Goal: Task Accomplishment & Management: Use online tool/utility

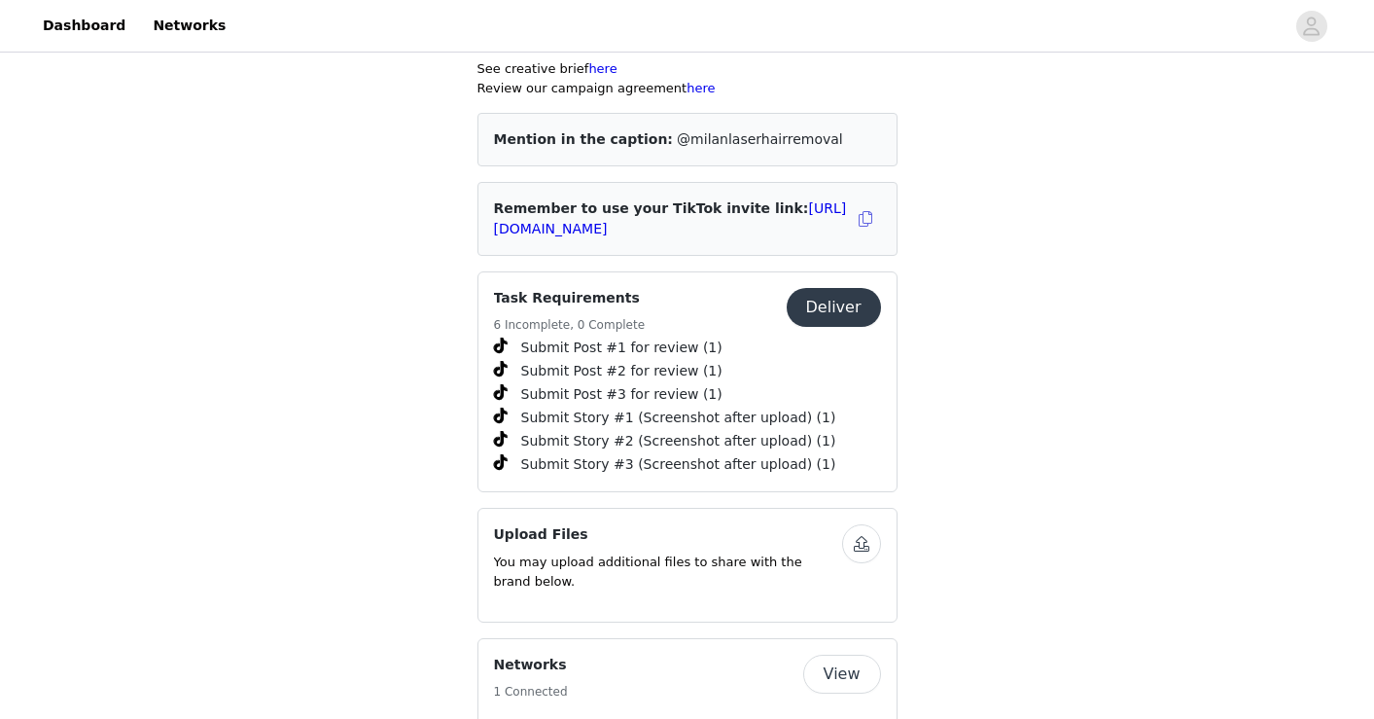
scroll to position [756, 0]
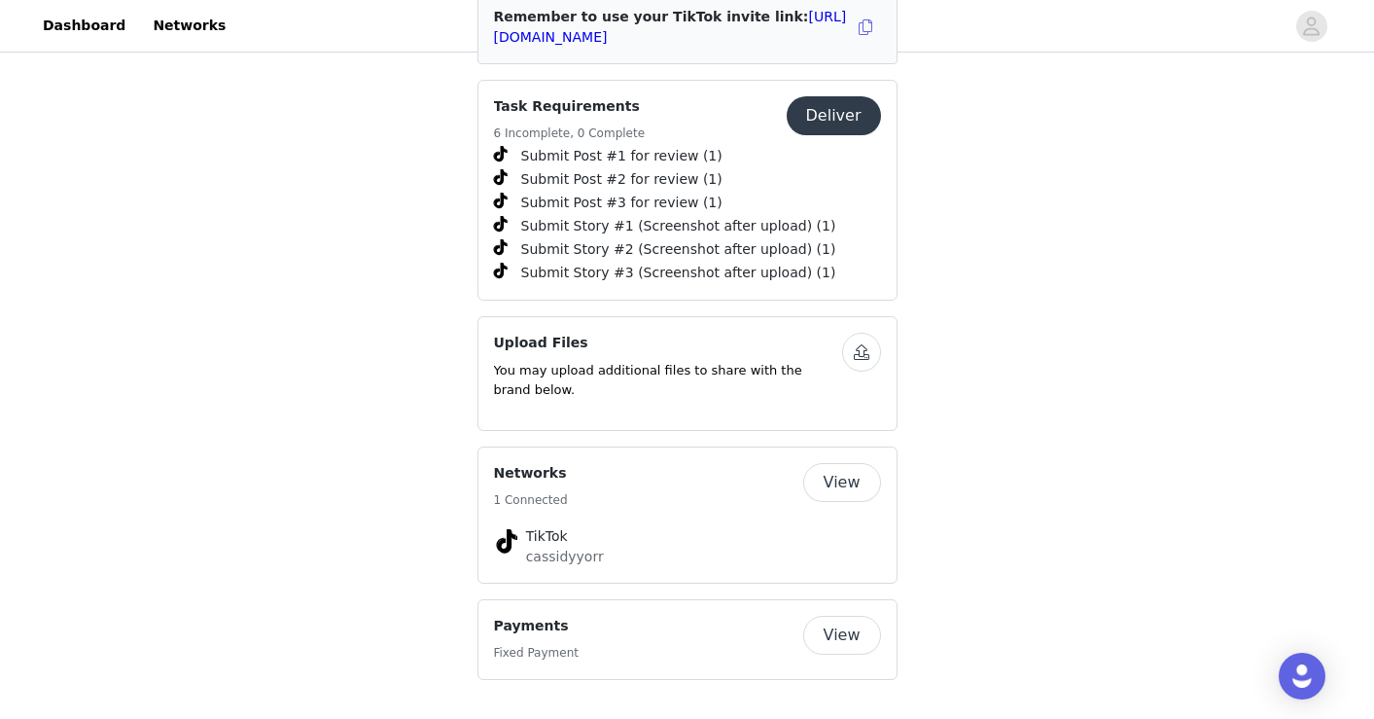
click at [851, 121] on button "Deliver" at bounding box center [834, 115] width 94 height 39
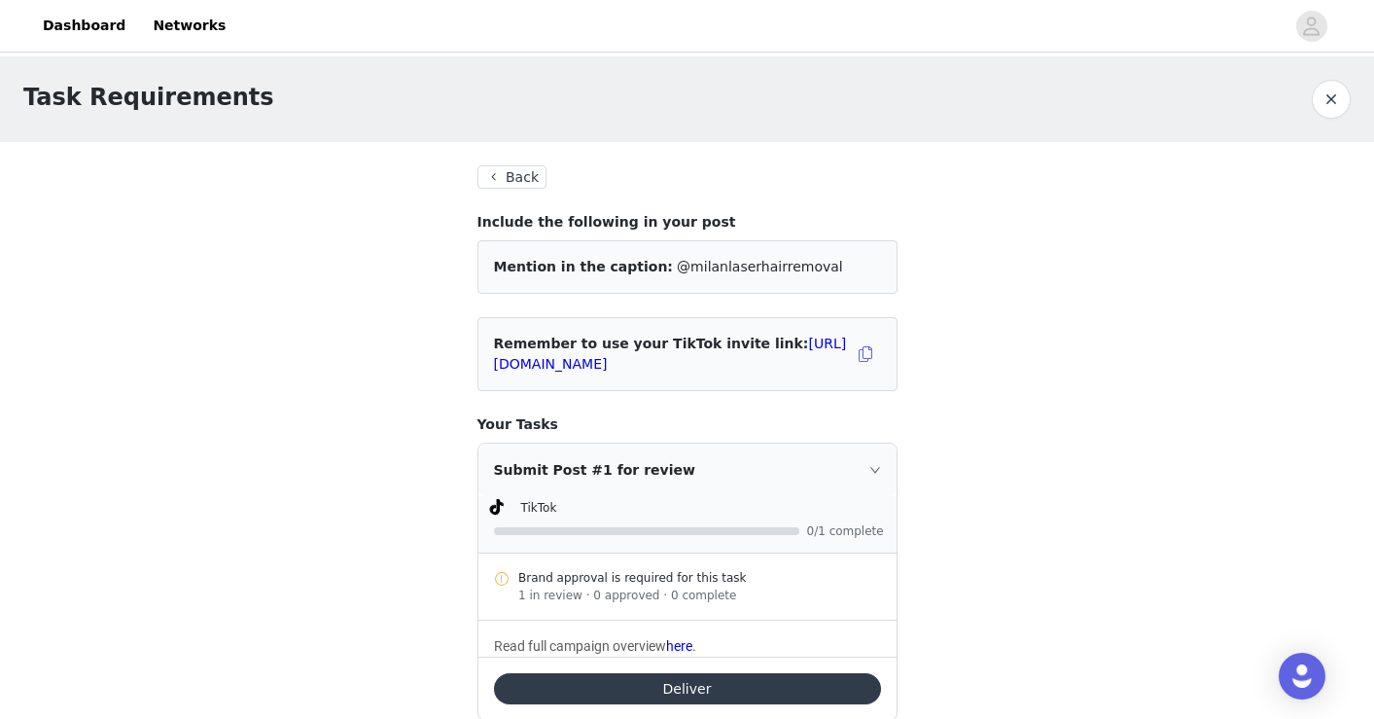
click at [517, 178] on button "Back" at bounding box center [512, 176] width 70 height 23
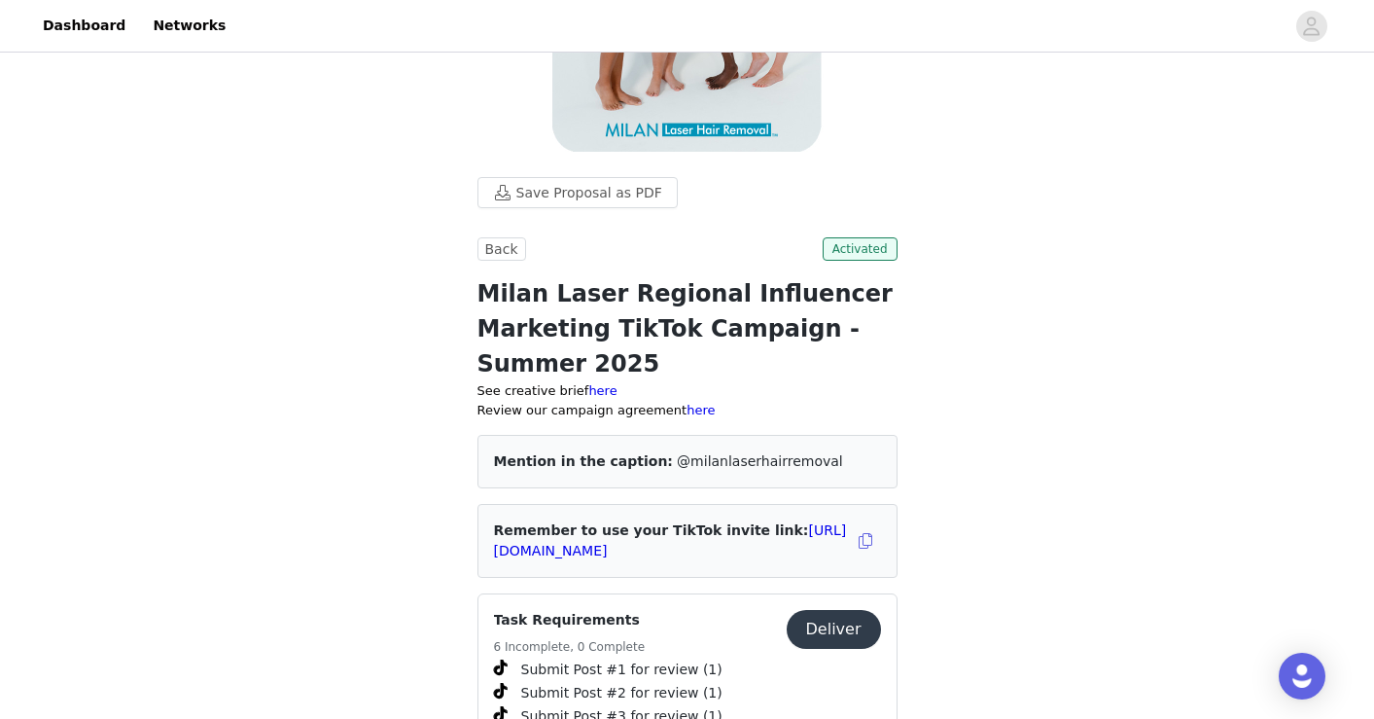
scroll to position [249, 0]
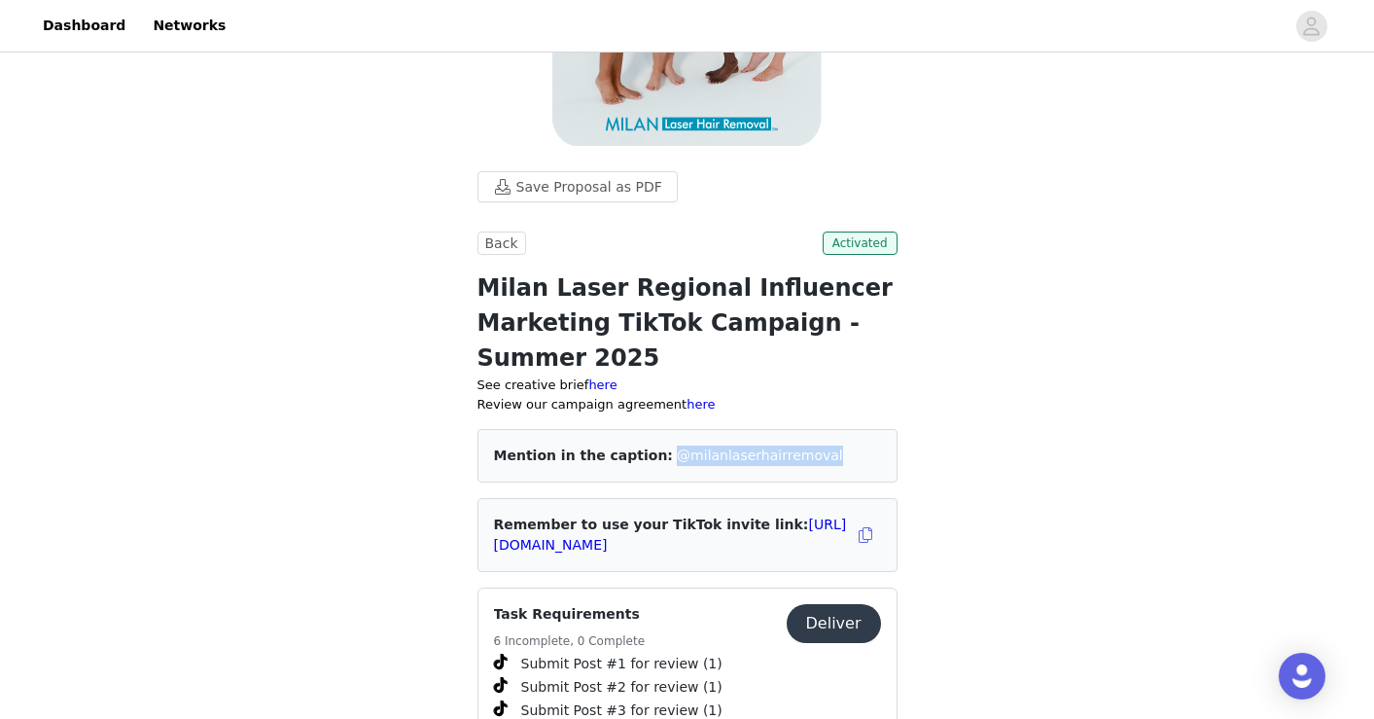
drag, startPoint x: 794, startPoint y: 454, endPoint x: 648, endPoint y: 446, distance: 147.0
click at [677, 447] on span "@milanlaserhairremoval" at bounding box center [760, 455] width 166 height 16
click at [931, 379] on div "Save Proposal as PDF Back Activated Milan Laser Regional Influencer Marketing T…" at bounding box center [687, 516] width 1374 height 1419
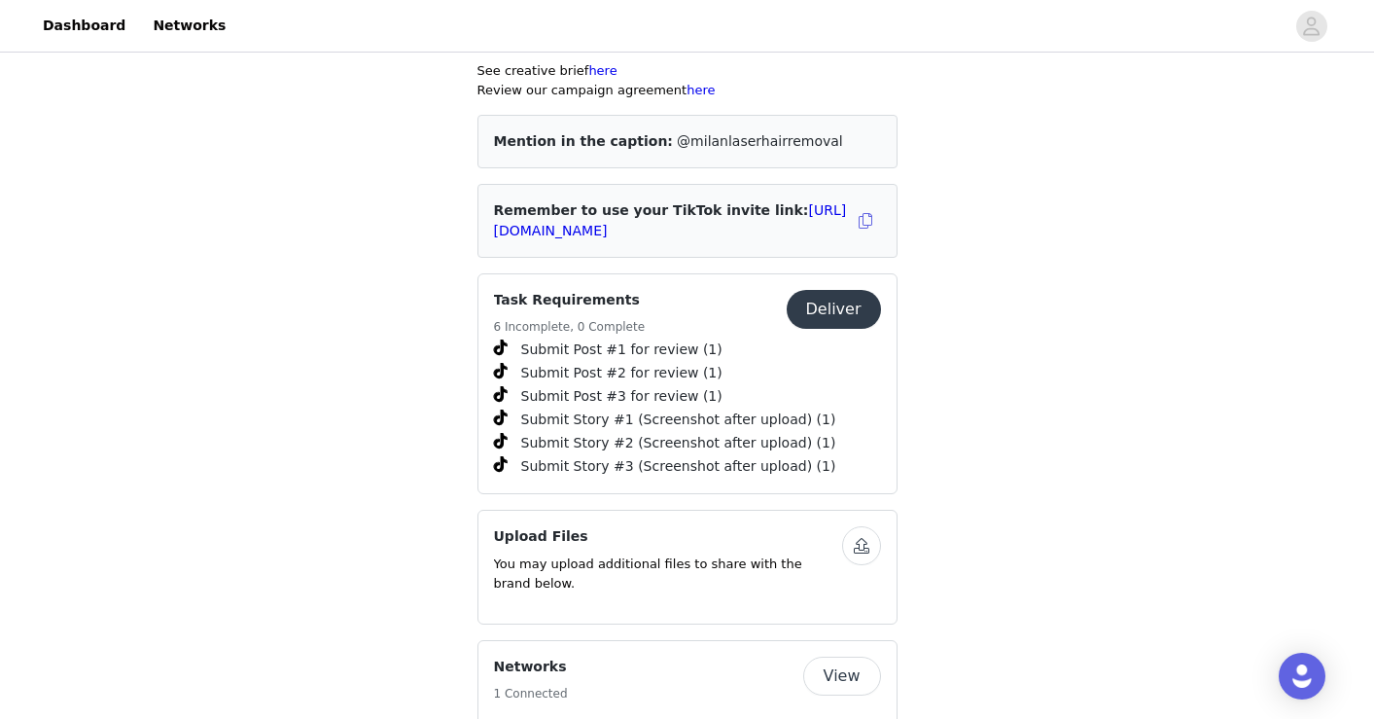
scroll to position [756, 0]
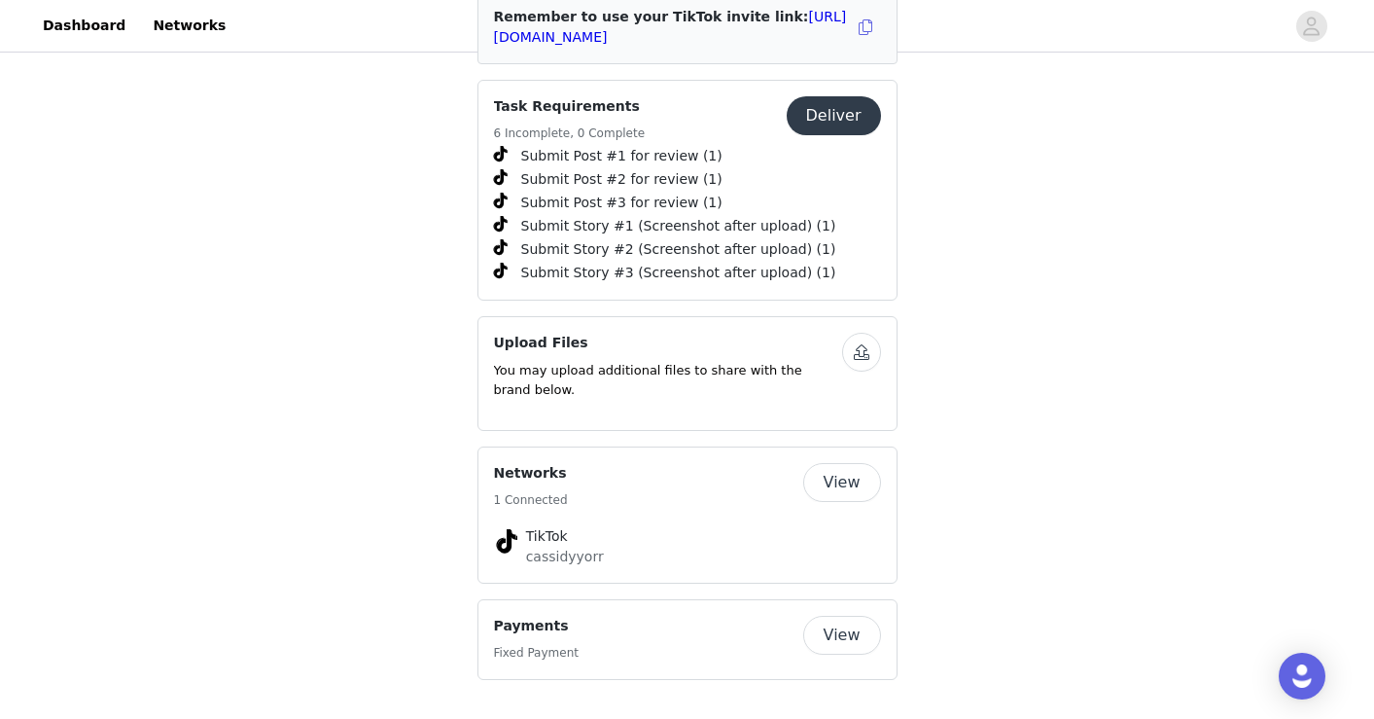
click at [860, 631] on button "View" at bounding box center [842, 634] width 78 height 39
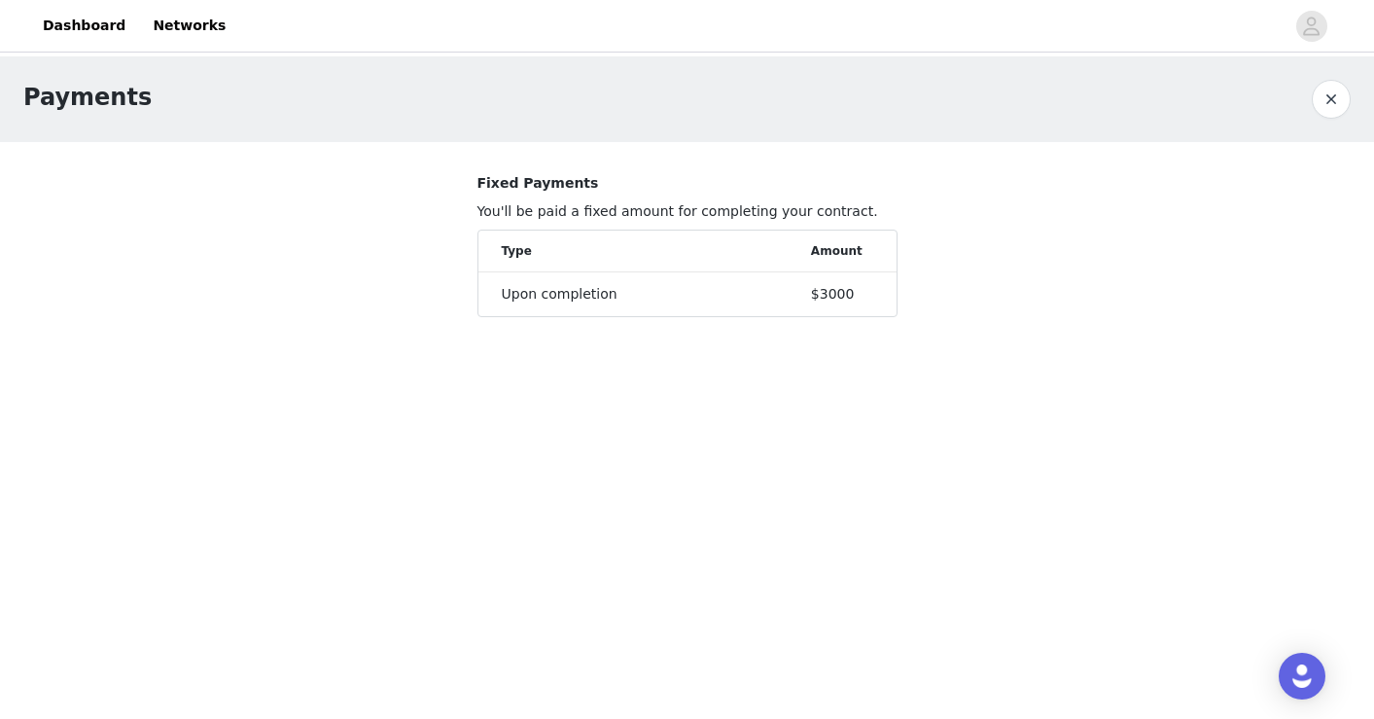
click at [1337, 91] on button "button" at bounding box center [1331, 99] width 39 height 39
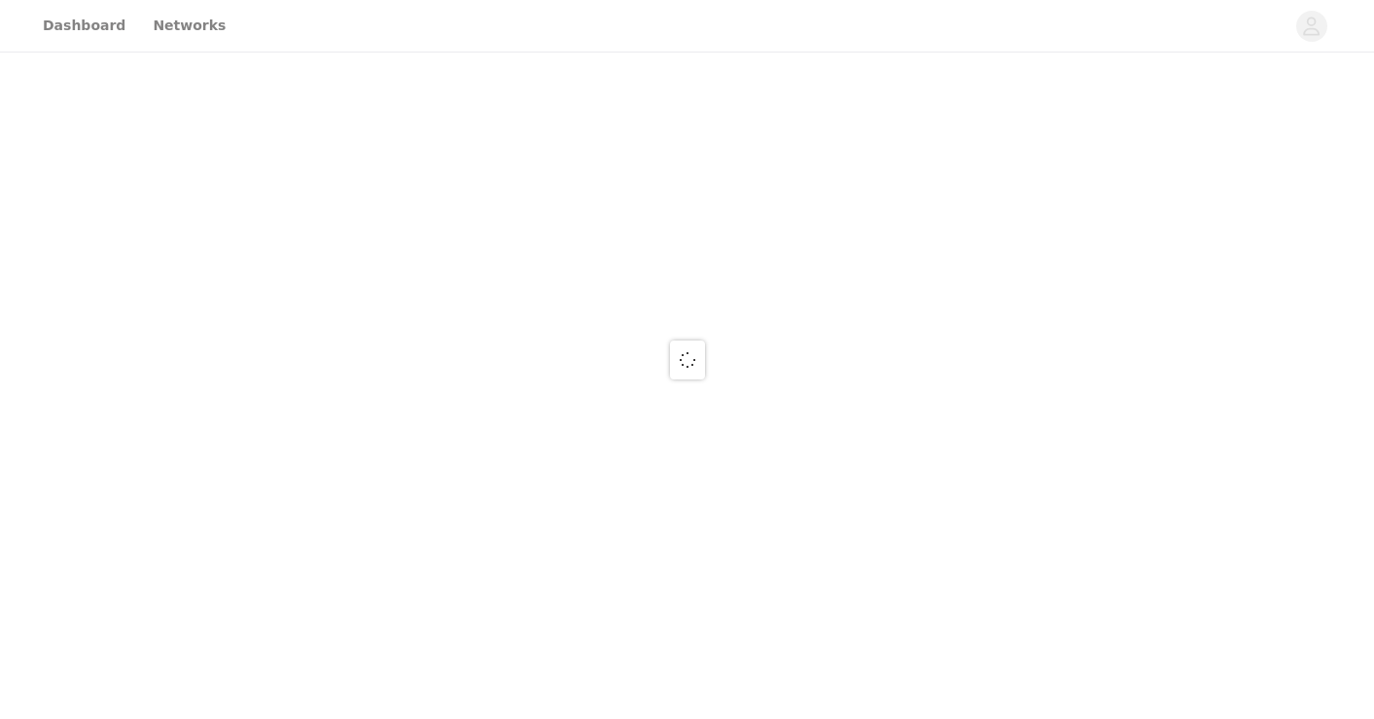
scroll to position [756, 0]
